Goal: Navigation & Orientation: Find specific page/section

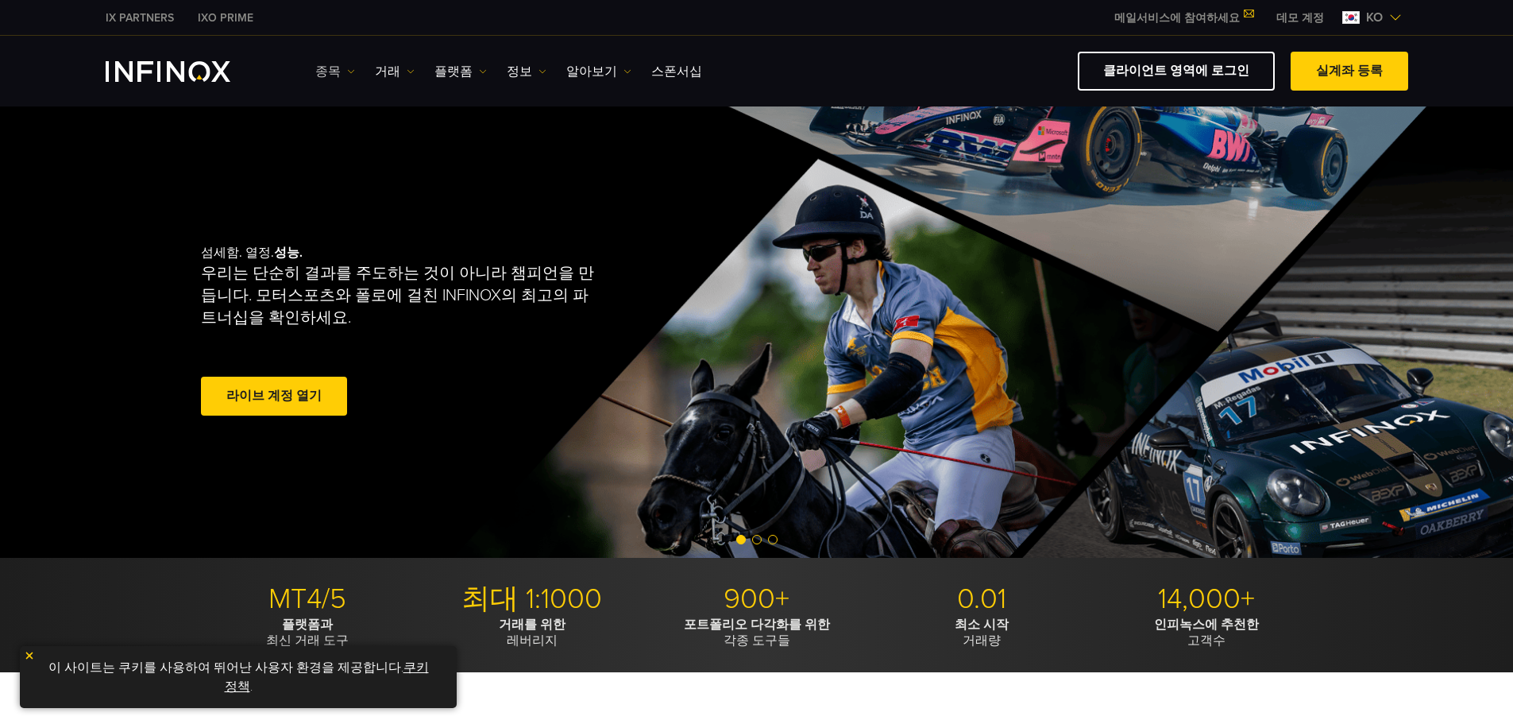
click at [331, 71] on link "종목" at bounding box center [335, 71] width 40 height 19
click at [350, 118] on link "종목" at bounding box center [358, 122] width 86 height 34
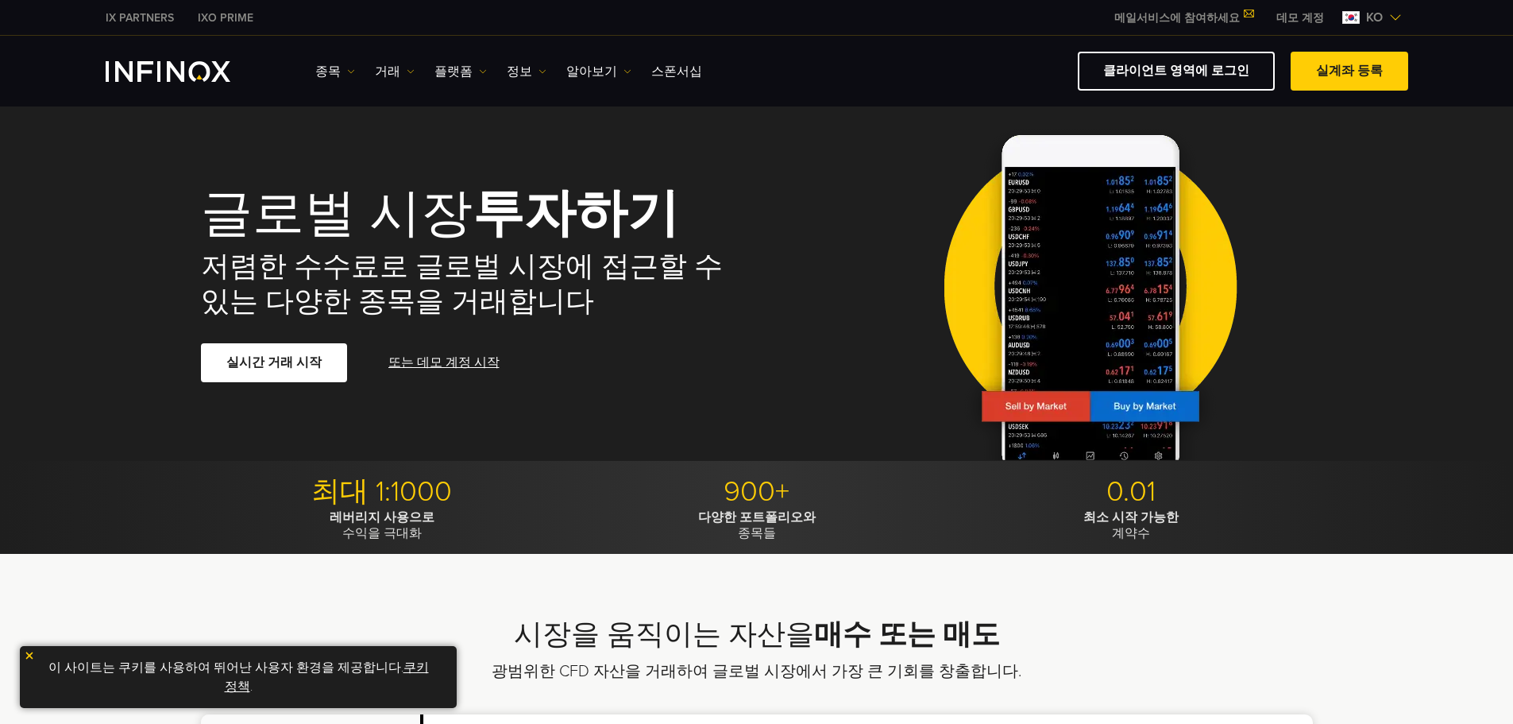
click at [1383, 49] on div "종목 종목 상품 정보 거래 기업 계정" at bounding box center [756, 71] width 1513 height 71
click at [1349, 71] on span at bounding box center [1349, 71] width 0 height 0
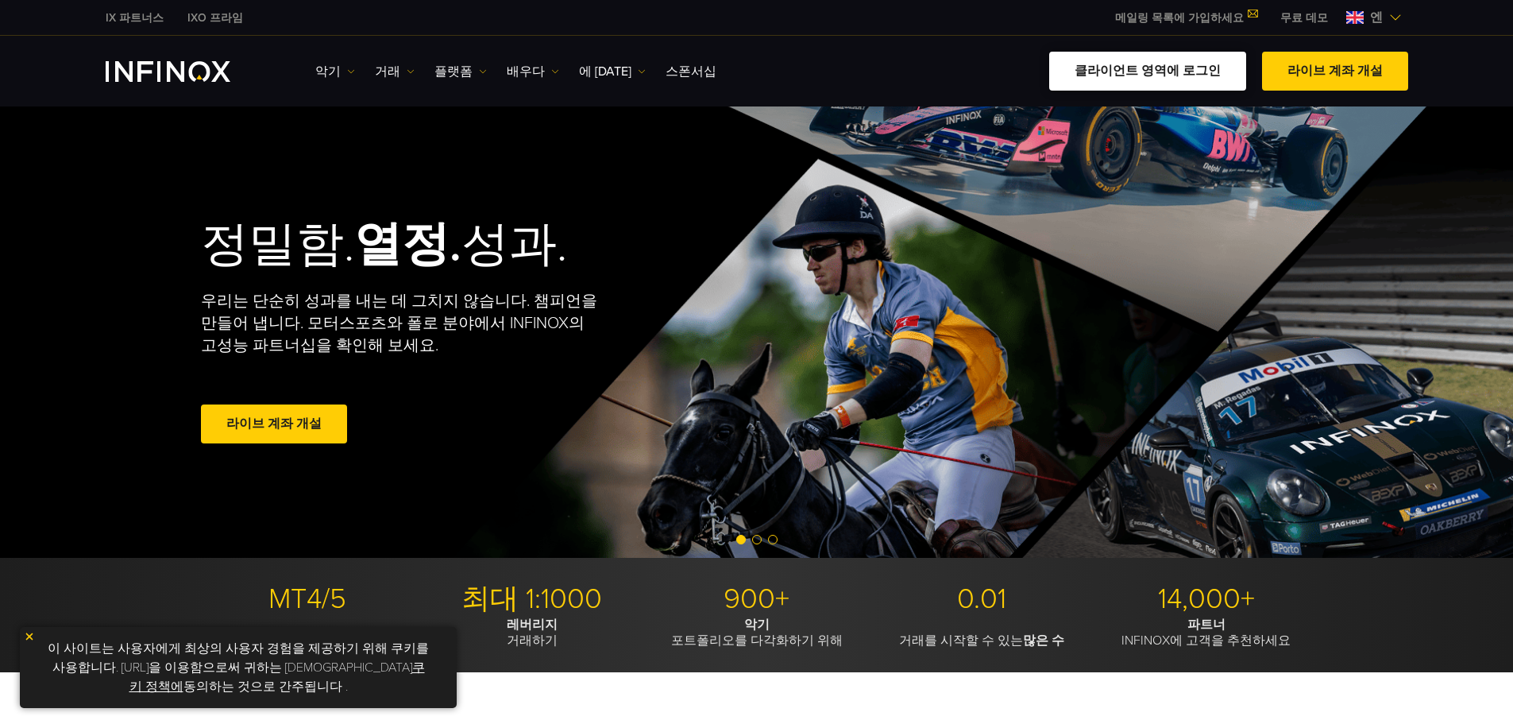
click at [1154, 52] on link "클라이언트 영역에 로그인" at bounding box center [1147, 71] width 197 height 39
click at [1144, 70] on font "클라이언트 영역에 로그인" at bounding box center [1148, 71] width 146 height 16
